Goal: Task Accomplishment & Management: Manage account settings

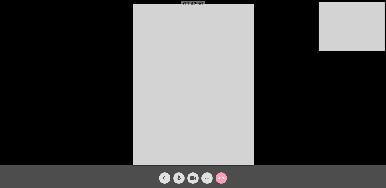
click at [223, 178] on mat-icon "call_end" at bounding box center [221, 178] width 7 height 7
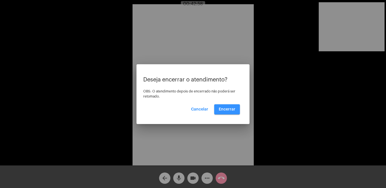
click at [230, 111] on span "Encerrar" at bounding box center [227, 110] width 17 height 4
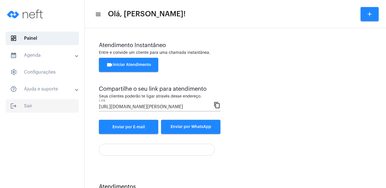
click at [18, 107] on span "logout Sair" at bounding box center [42, 106] width 73 height 14
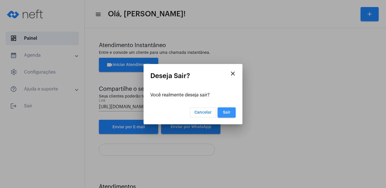
click at [221, 110] on button "Sair" at bounding box center [226, 113] width 18 height 10
